Goal: Obtain resource: Download file/media

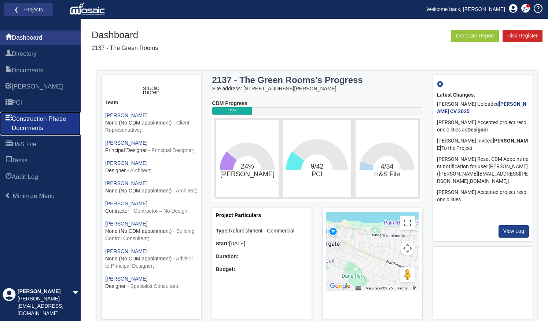
click at [28, 128] on span "Construction Phase Documents" at bounding box center [43, 123] width 63 height 18
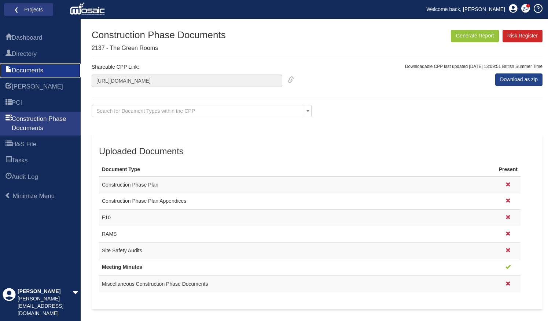
click at [33, 71] on span "Documents" at bounding box center [28, 70] width 32 height 9
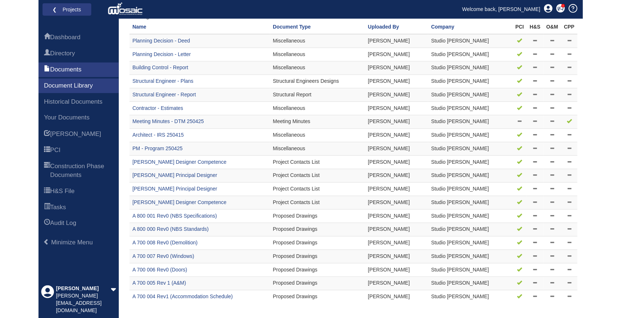
scroll to position [69, 0]
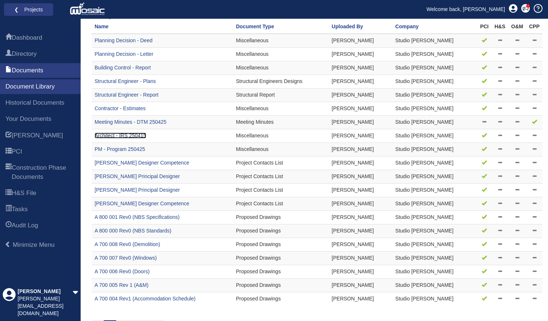
click at [114, 135] on link "Architect - IRS 250415" at bounding box center [121, 135] width 52 height 6
